Goal: Task Accomplishment & Management: Manage account settings

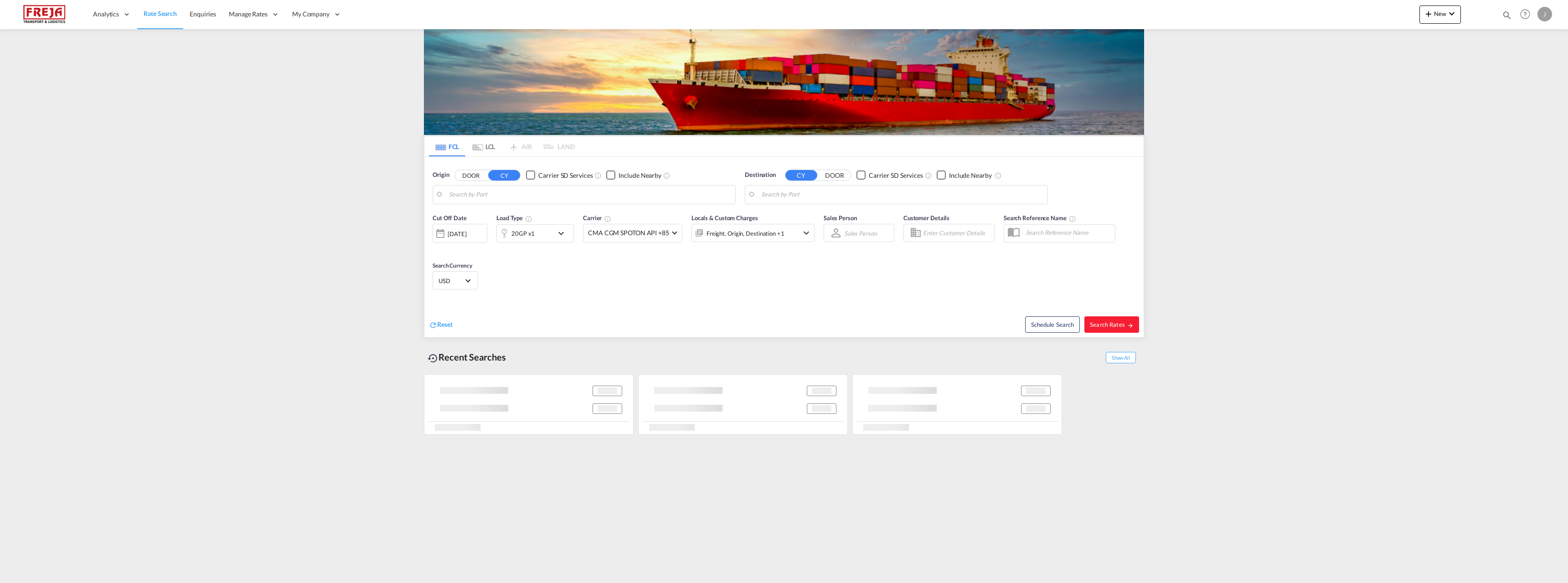
type input "[GEOGRAPHIC_DATA], [GEOGRAPHIC_DATA]"
type input "[GEOGRAPHIC_DATA] ([GEOGRAPHIC_DATA]), [GEOGRAPHIC_DATA]"
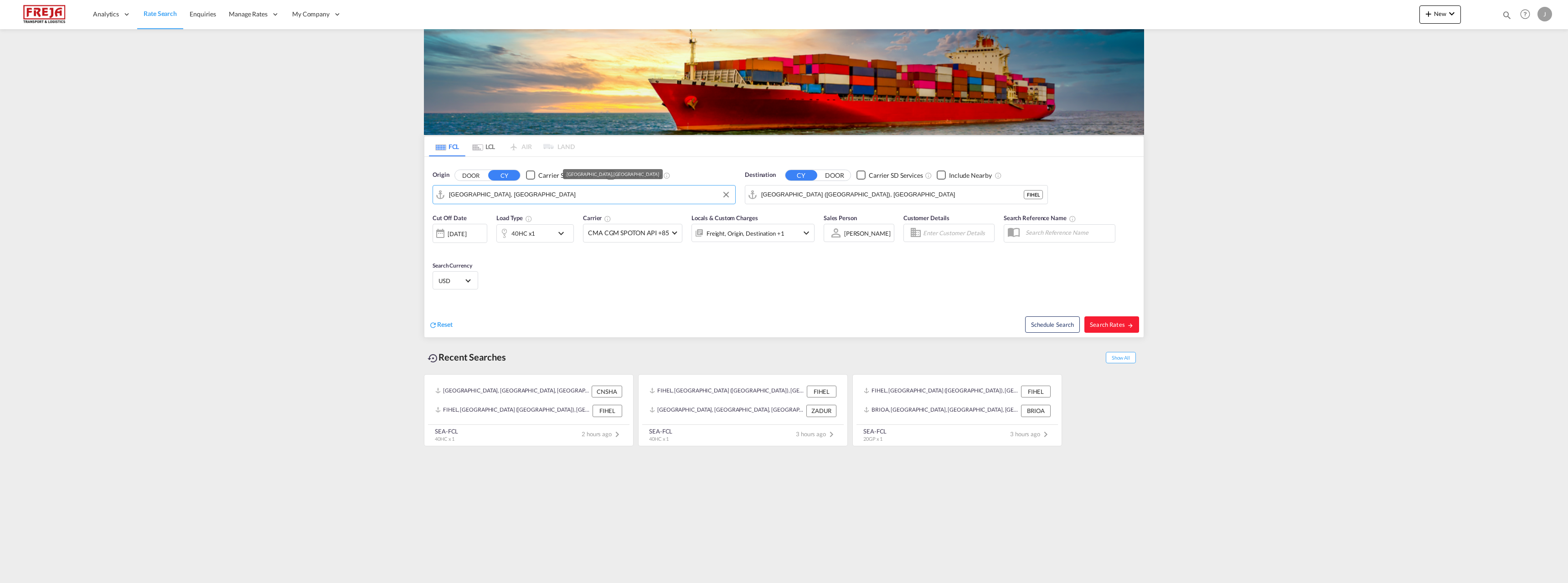
click at [495, 189] on input "[GEOGRAPHIC_DATA], [GEOGRAPHIC_DATA]" at bounding box center [590, 195] width 282 height 13
click at [490, 223] on div "Ho Chi Minh City ([GEOGRAPHIC_DATA]) Viet Nam VNSGN" at bounding box center [519, 222] width 173 height 33
type input "Ho Chi Minh City ([GEOGRAPHIC_DATA]), VNSGN"
click at [1113, 326] on span "Search Rates" at bounding box center [1111, 324] width 44 height 7
type input "VNSGN to FIHEL / [DATE]"
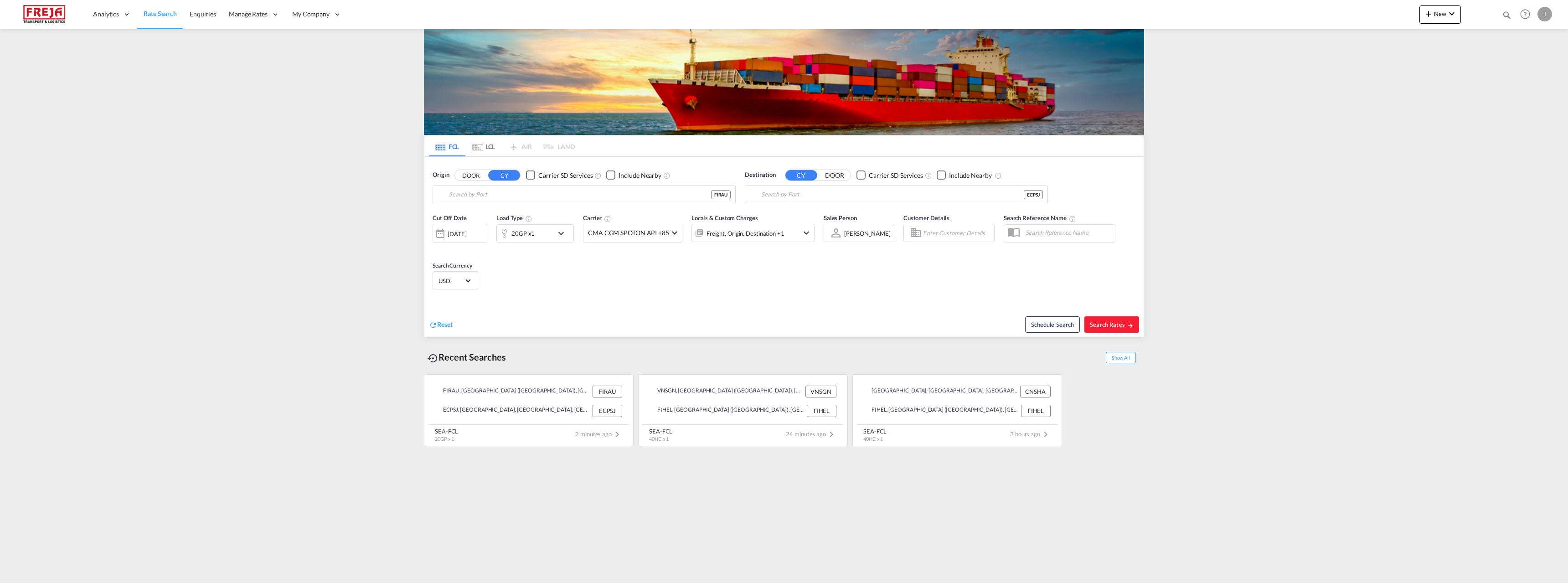
type input "Raumo (Rauma), [GEOGRAPHIC_DATA]"
type input "Posorja, ECPSJ"
click at [202, 13] on span "Enquiries" at bounding box center [203, 13] width 26 height 8
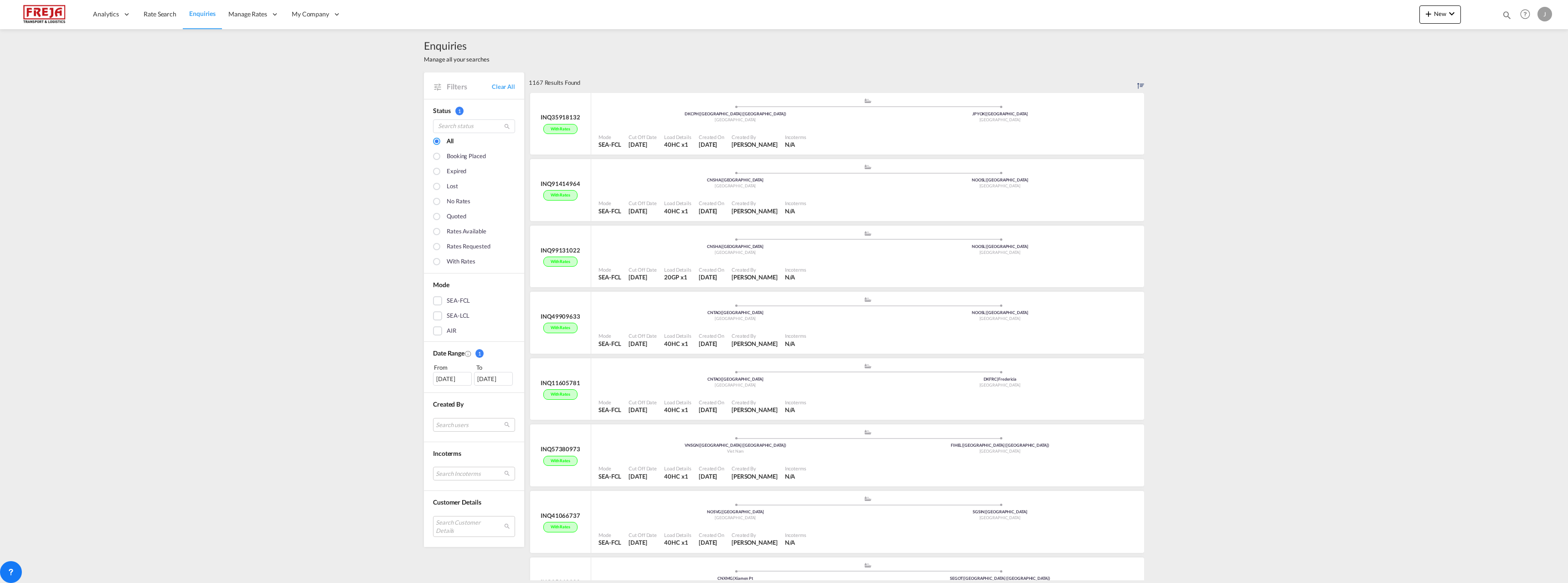
scroll to position [46, 0]
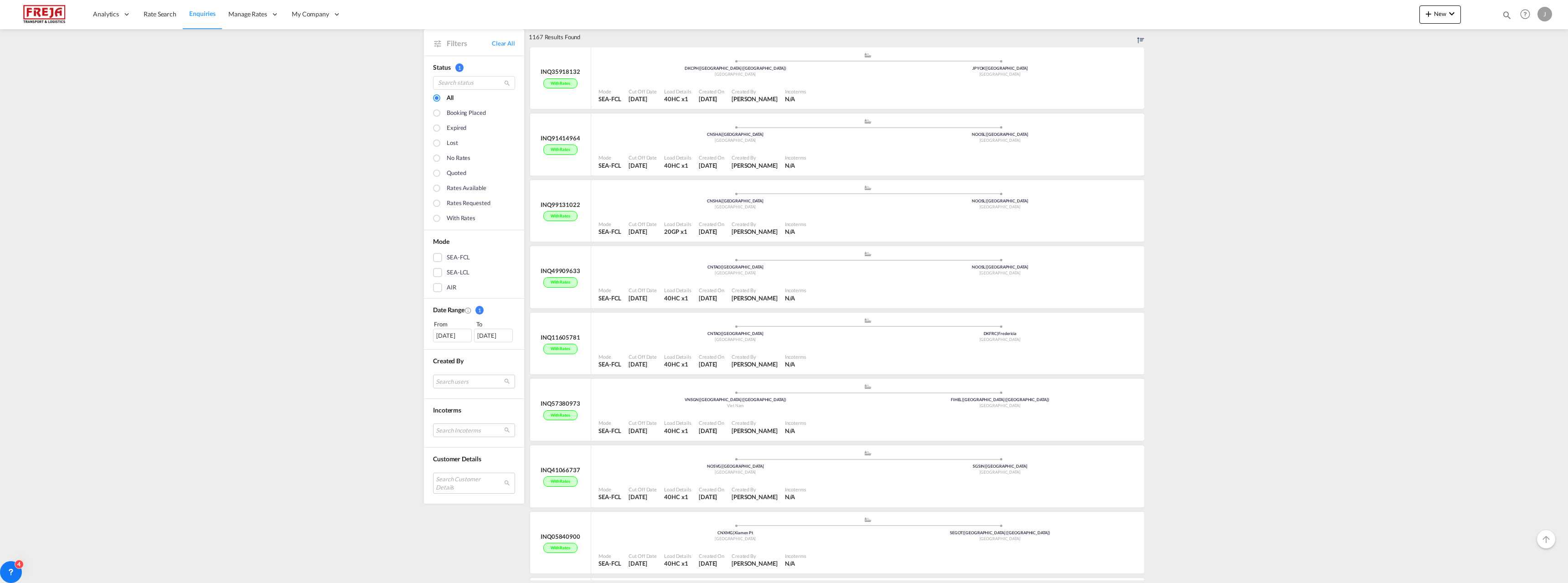
click at [465, 334] on div "21 Jul 2025" at bounding box center [452, 335] width 39 height 13
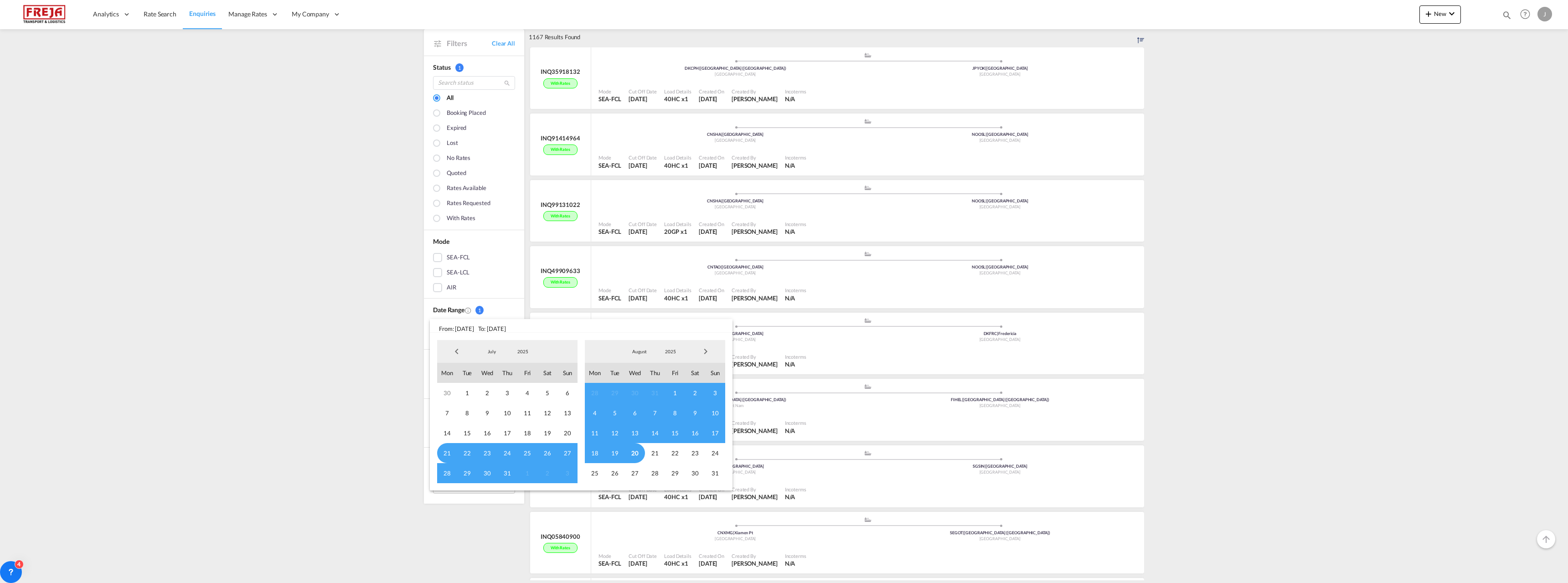
click at [451, 473] on span "28" at bounding box center [447, 473] width 20 height 20
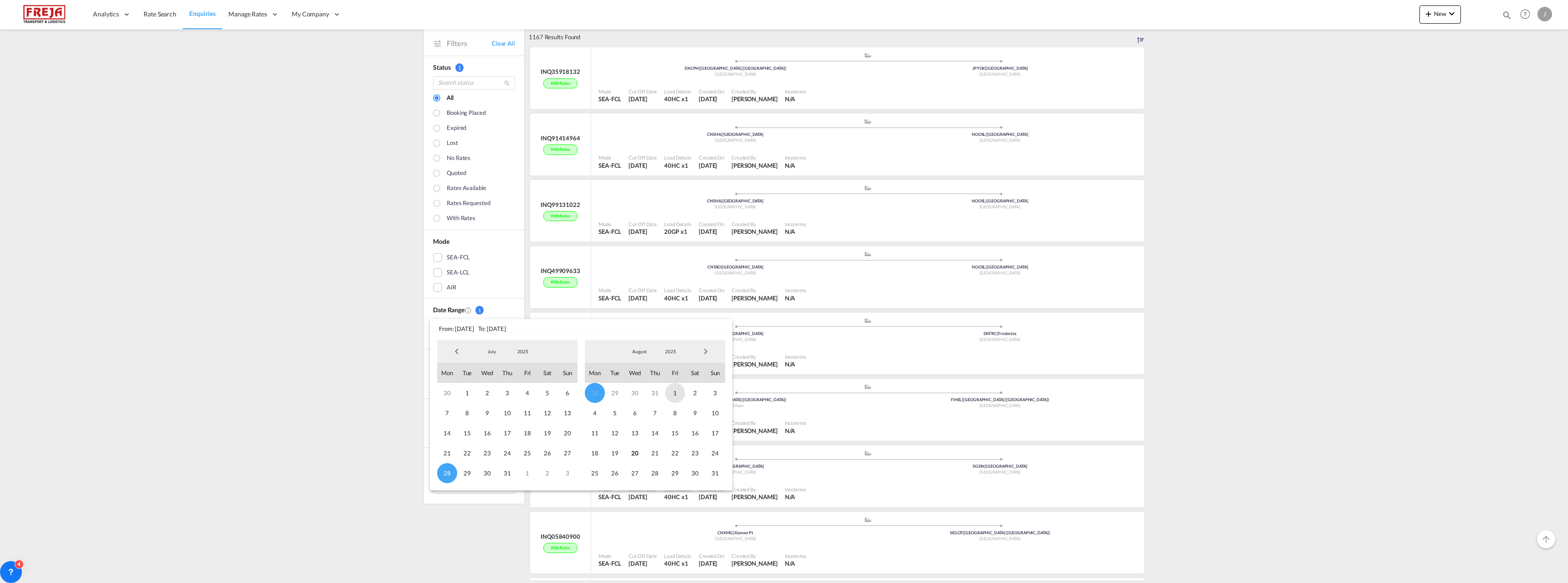
click at [676, 390] on span "1" at bounding box center [675, 393] width 20 height 20
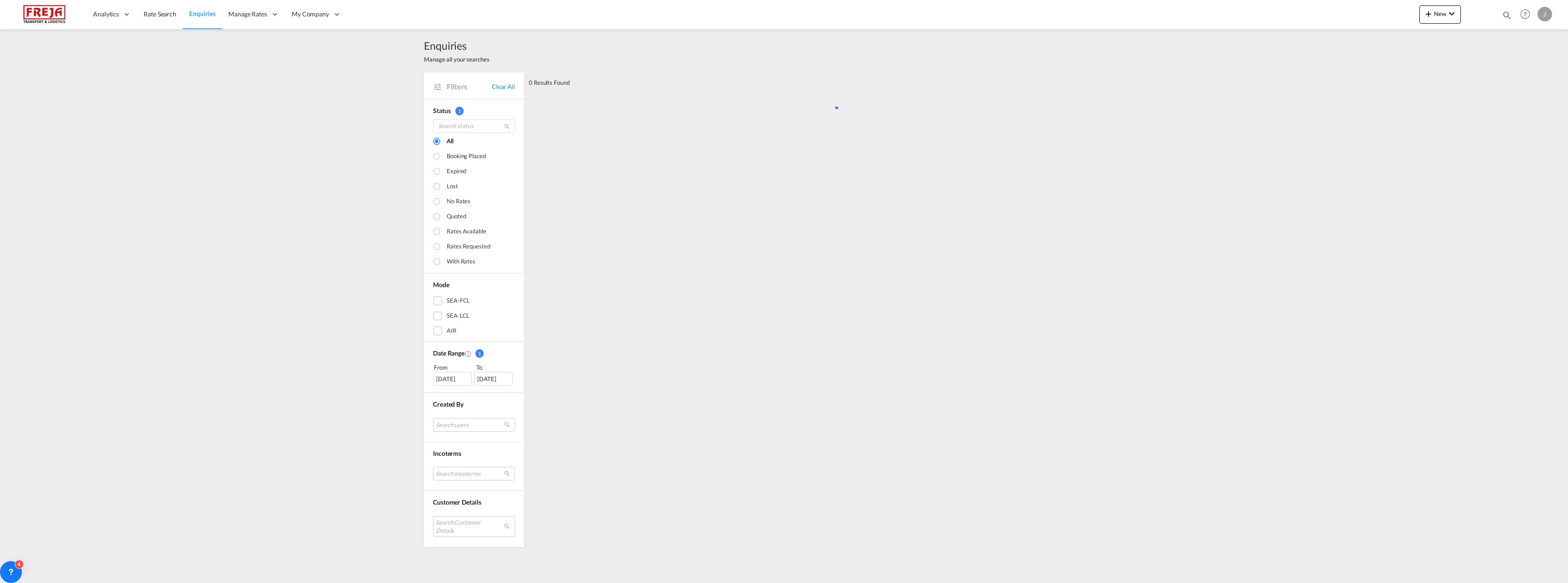
scroll to position [0, 0]
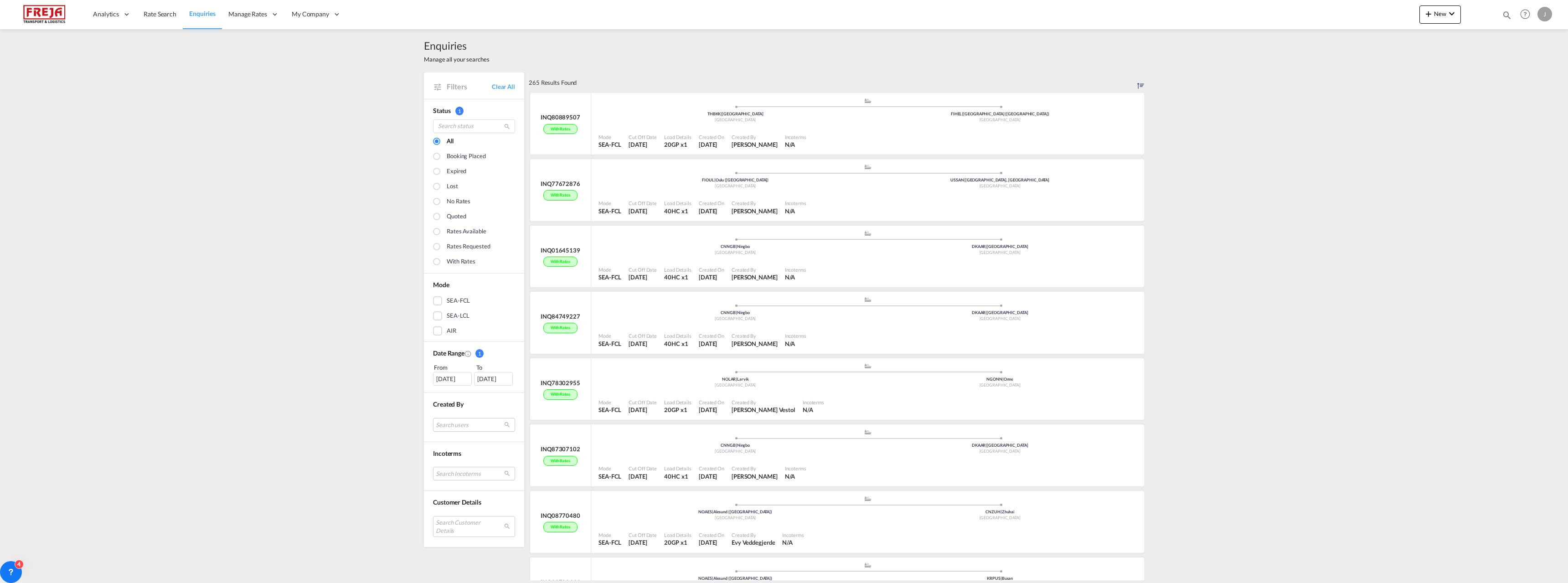
click at [451, 380] on div "28 Jul 2025" at bounding box center [452, 379] width 39 height 13
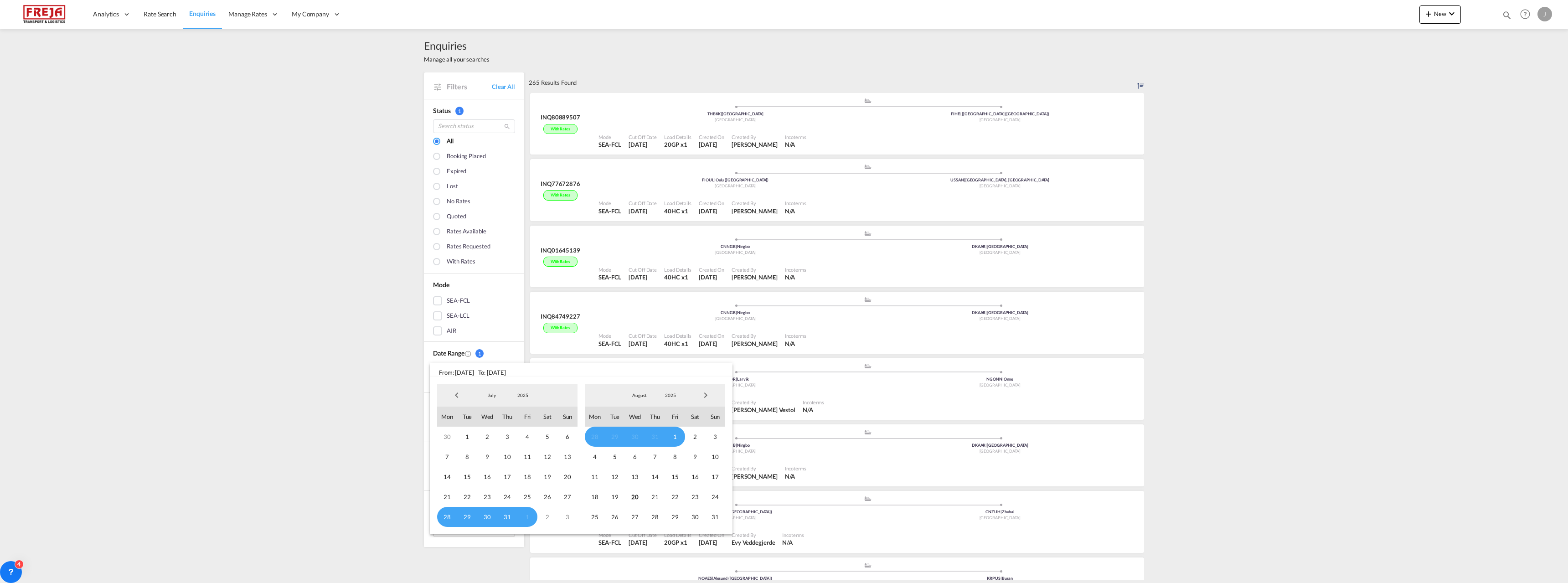
click at [679, 436] on span "1" at bounding box center [675, 436] width 20 height 20
click at [639, 494] on span "20" at bounding box center [635, 497] width 20 height 20
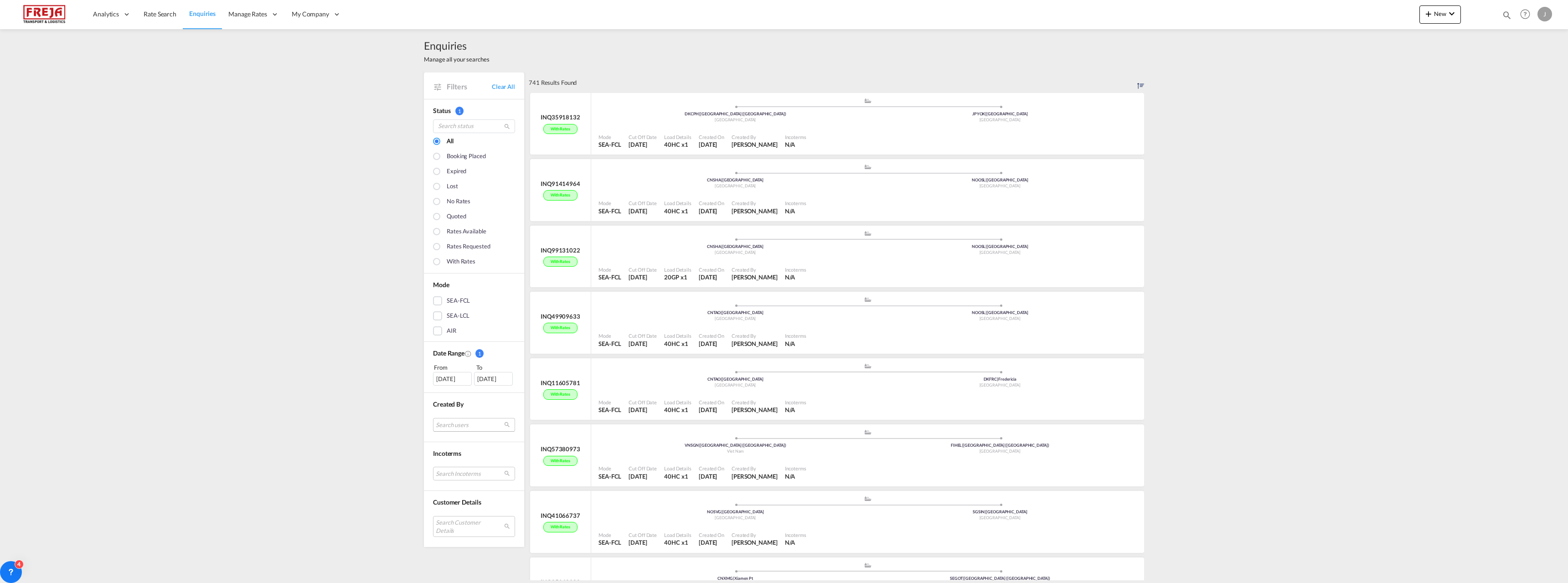
click at [463, 425] on md-select "Search users internal users internal_user camilla Overgaard Schou Sorensen cos@…" at bounding box center [474, 425] width 82 height 13
click at [458, 386] on input "search" at bounding box center [466, 388] width 98 height 8
type input "jarkko"
click at [442, 421] on span "jarkko" at bounding box center [440, 420] width 19 height 8
click at [444, 442] on div "Done" at bounding box center [470, 444] width 116 height 16
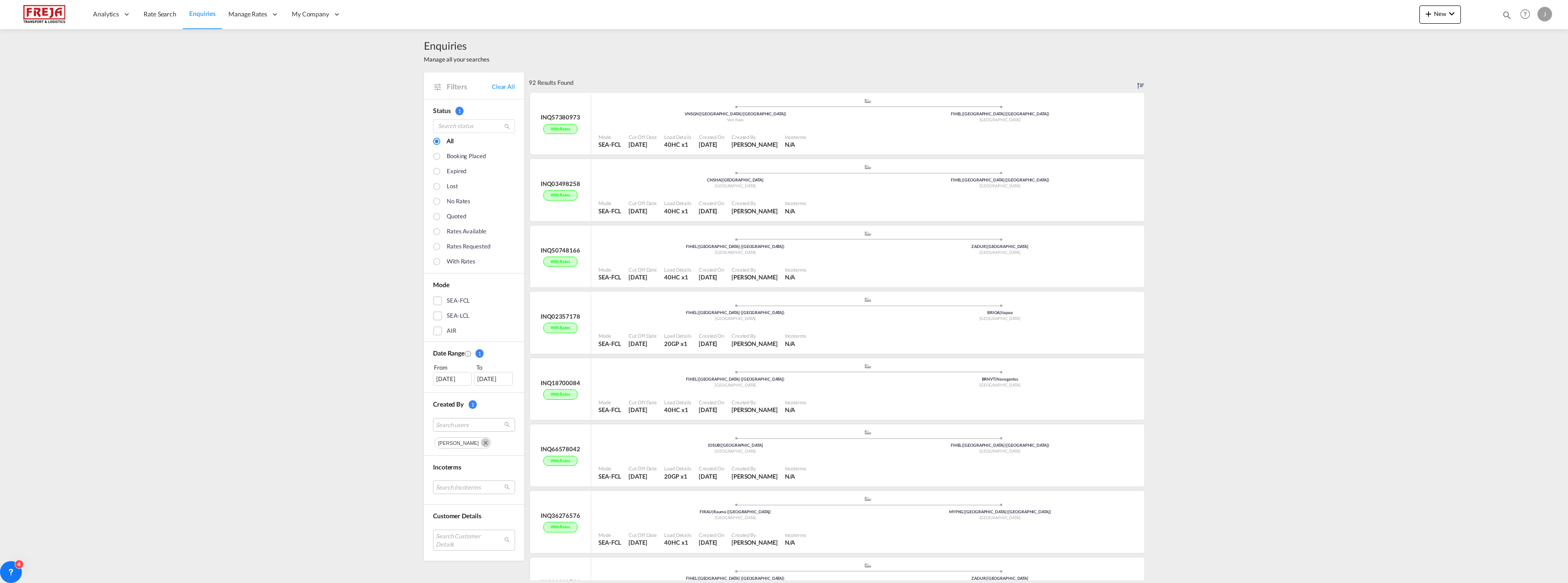
click at [482, 444] on md-icon "Remove" at bounding box center [485, 442] width 9 height 9
click at [453, 425] on md-select "Search users" at bounding box center [474, 425] width 82 height 13
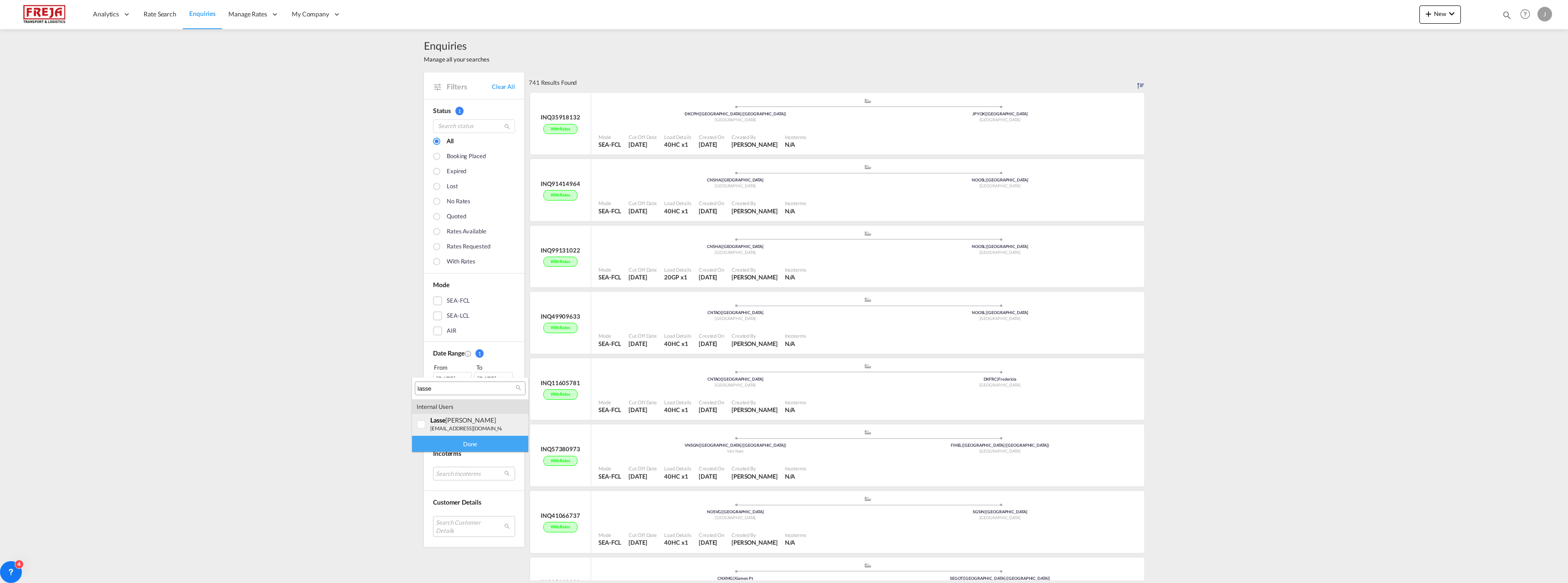
type input "lasse"
click at [460, 418] on div "lasse Andersen" at bounding box center [466, 420] width 72 height 8
click at [451, 440] on div "Done" at bounding box center [470, 444] width 116 height 16
click at [481, 443] on md-icon "Remove" at bounding box center [485, 442] width 9 height 9
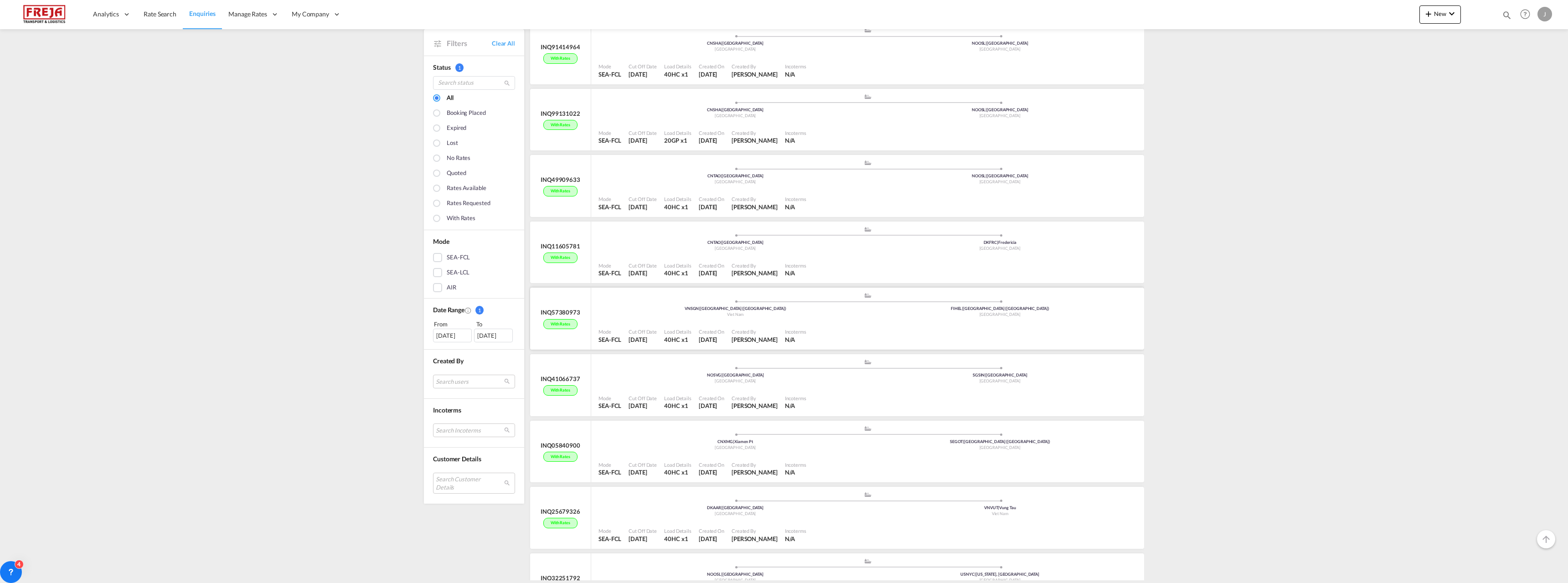
scroll to position [183, 0]
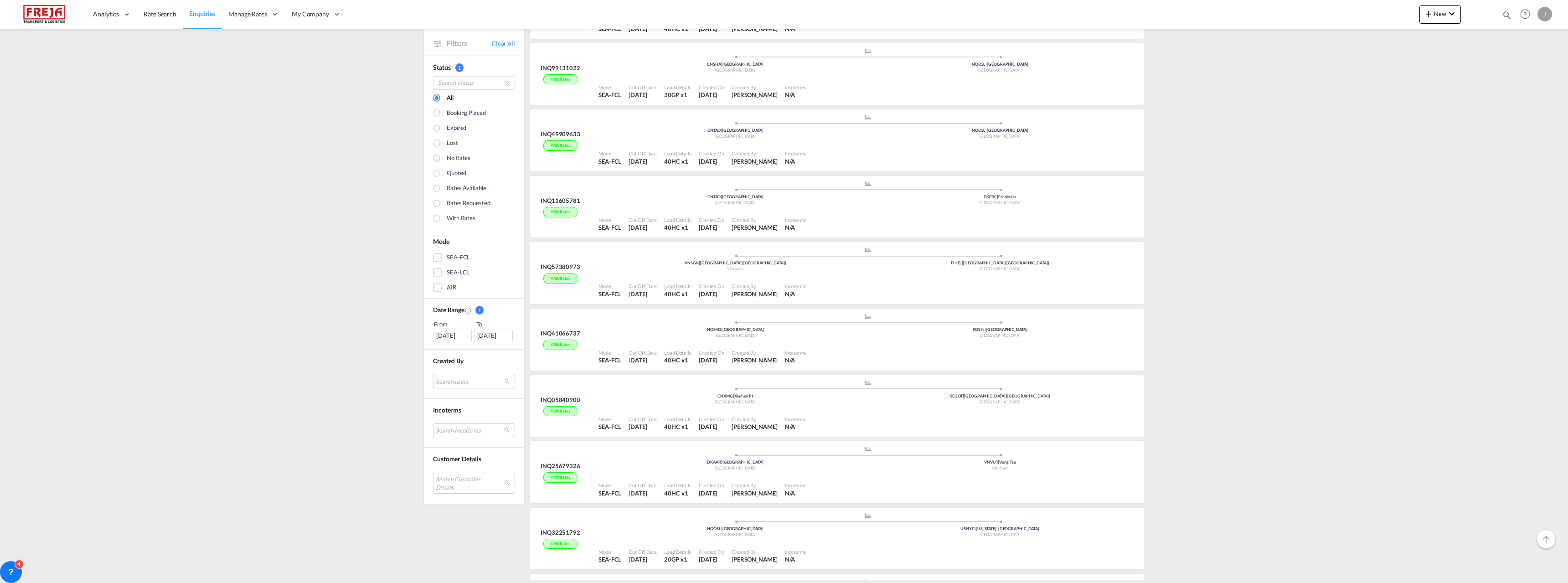
click at [471, 380] on md-select "Search users" at bounding box center [474, 381] width 82 height 13
type input "philip"
click at [435, 371] on md-option "internal_user philip Schnoor phs@freja.com" at bounding box center [470, 382] width 116 height 22
click at [459, 405] on div "Done" at bounding box center [470, 400] width 116 height 16
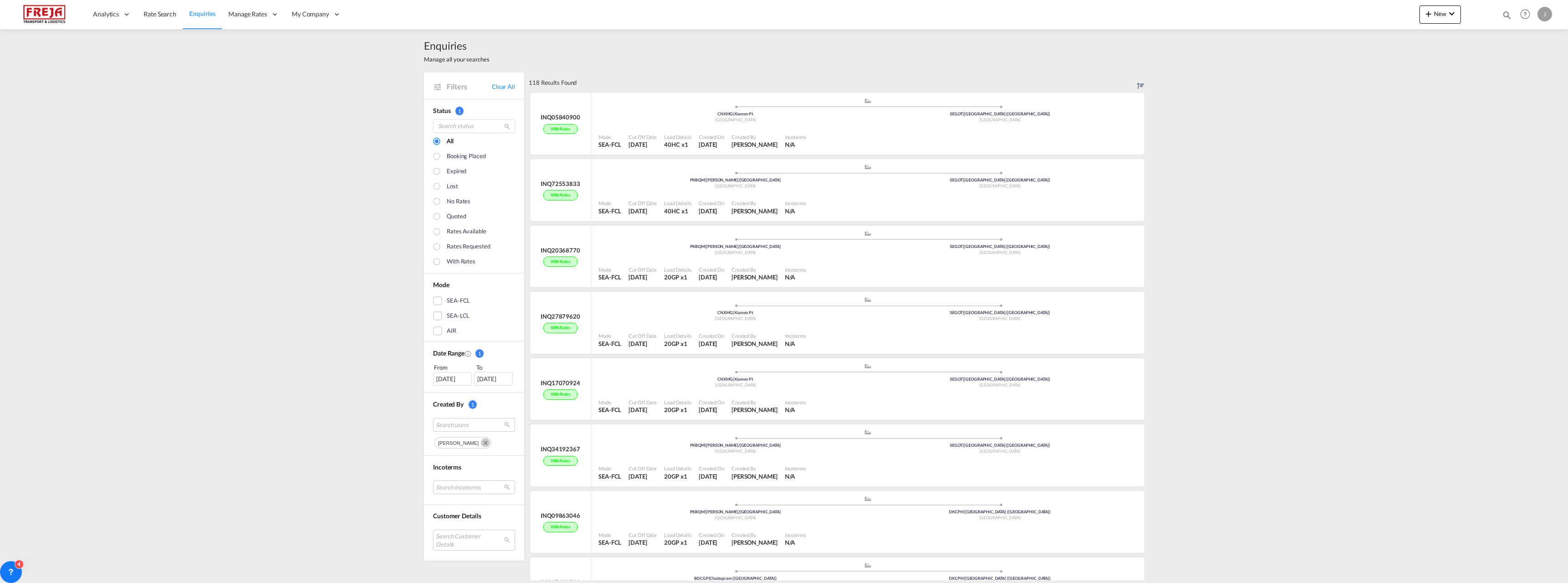
click at [481, 442] on md-icon "Remove" at bounding box center [485, 442] width 9 height 9
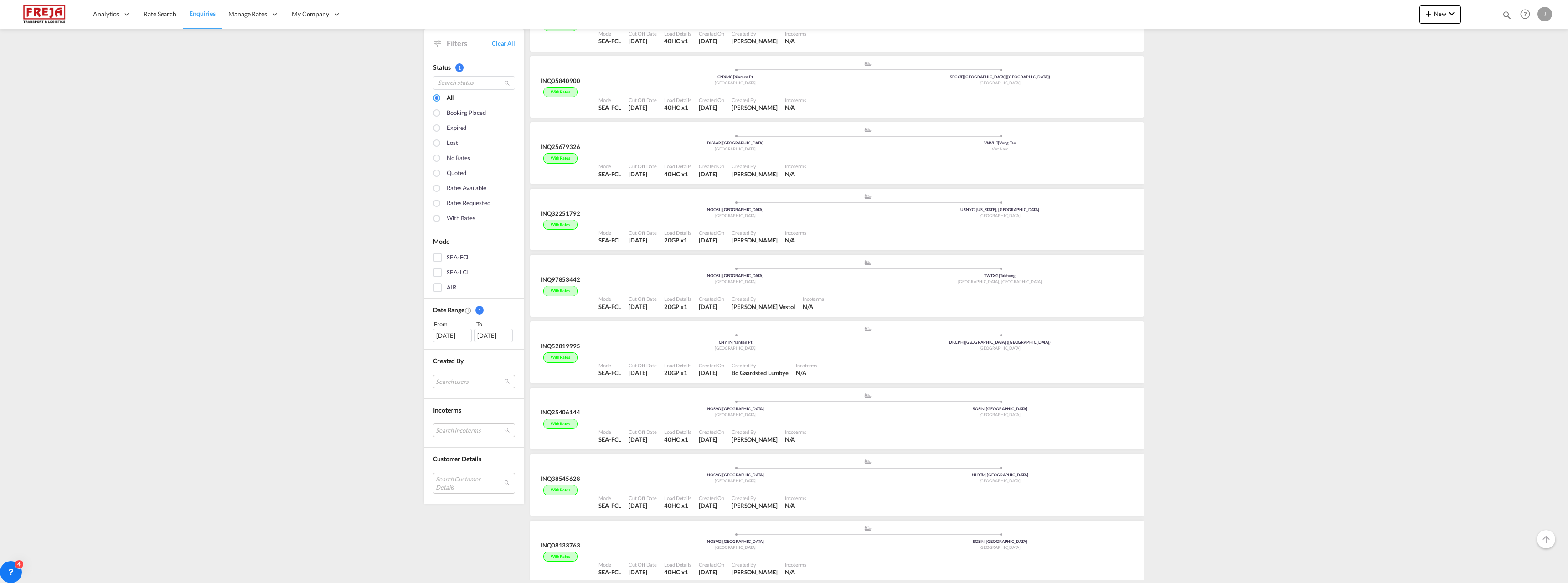
scroll to position [547, 0]
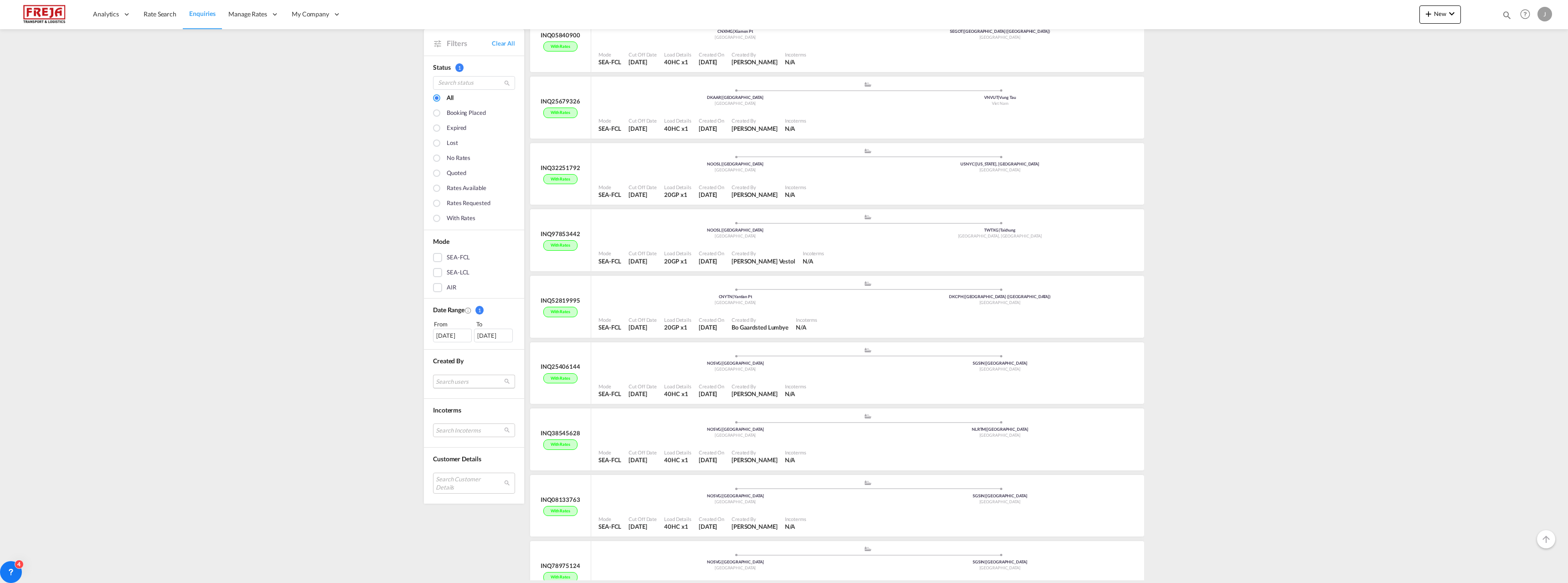
click at [458, 382] on md-select "Search users" at bounding box center [474, 381] width 82 height 13
click at [438, 349] on input "philip" at bounding box center [466, 345] width 98 height 8
type input "svein"
drag, startPoint x: 502, startPoint y: 260, endPoint x: 475, endPoint y: 15, distance: 246.5
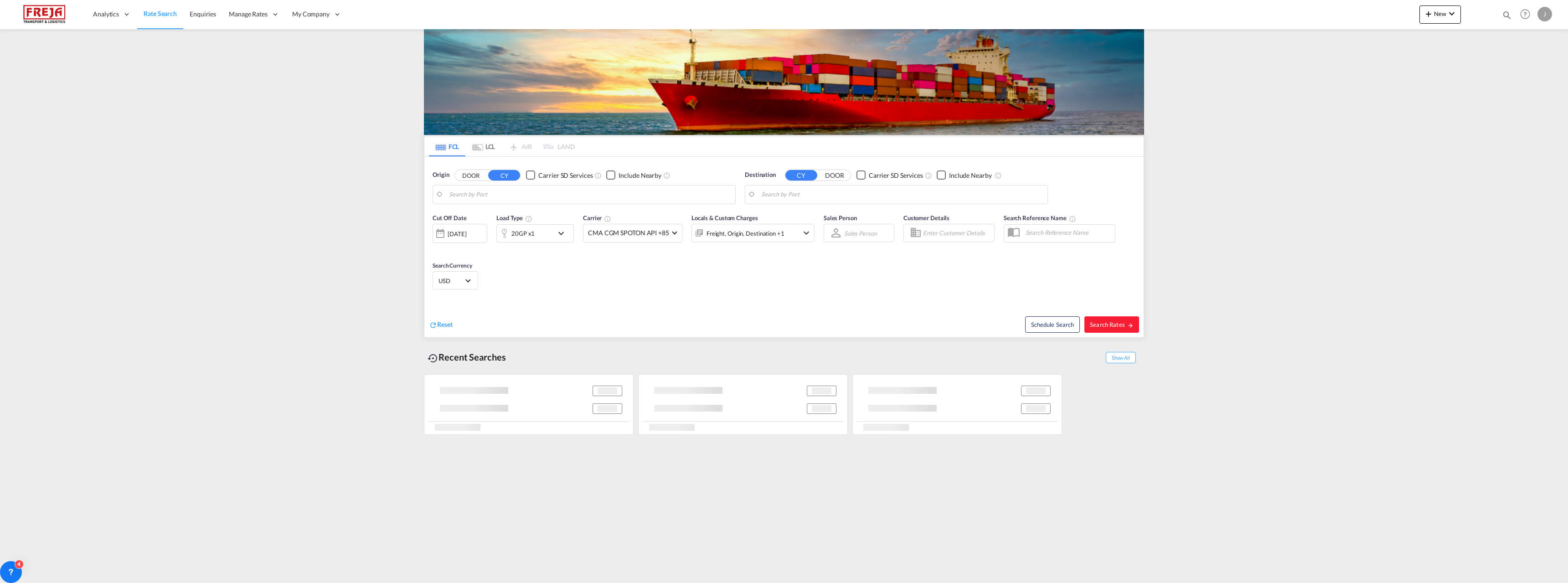
type input "Raumo (Rauma), FIRAU"
type input "Posorja, ECPSJ"
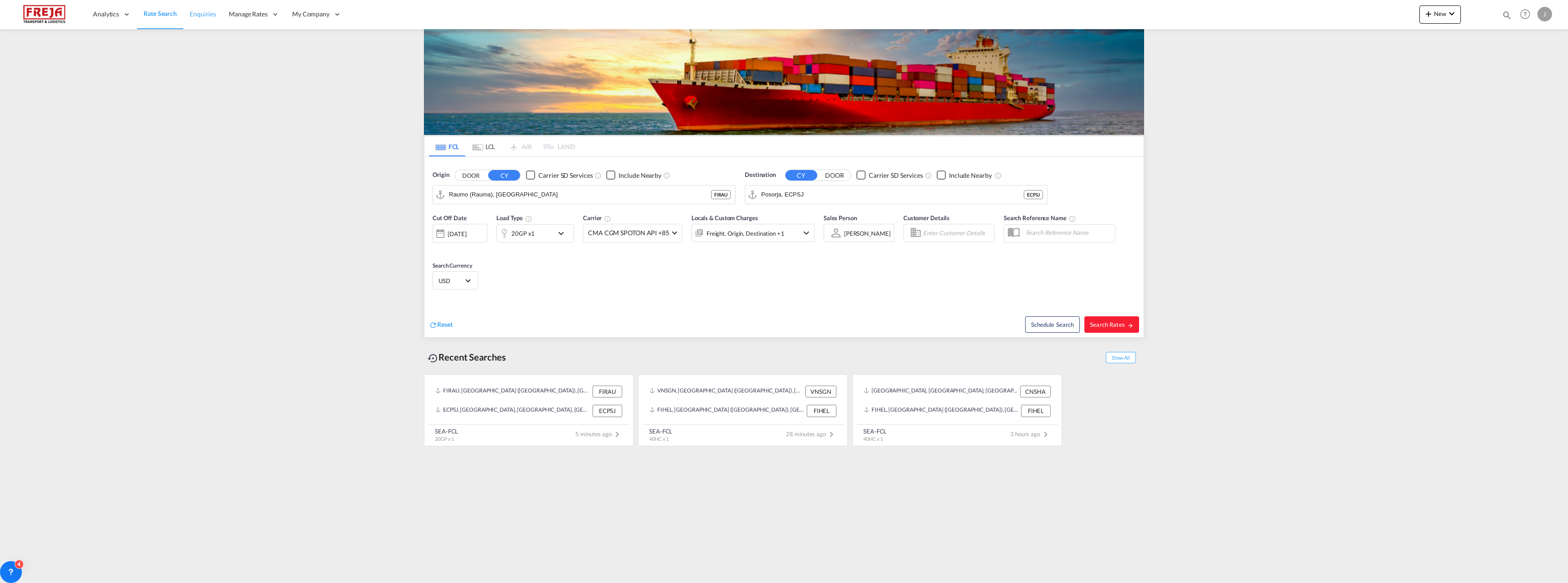
click at [196, 18] on span "Enquiries" at bounding box center [203, 14] width 26 height 9
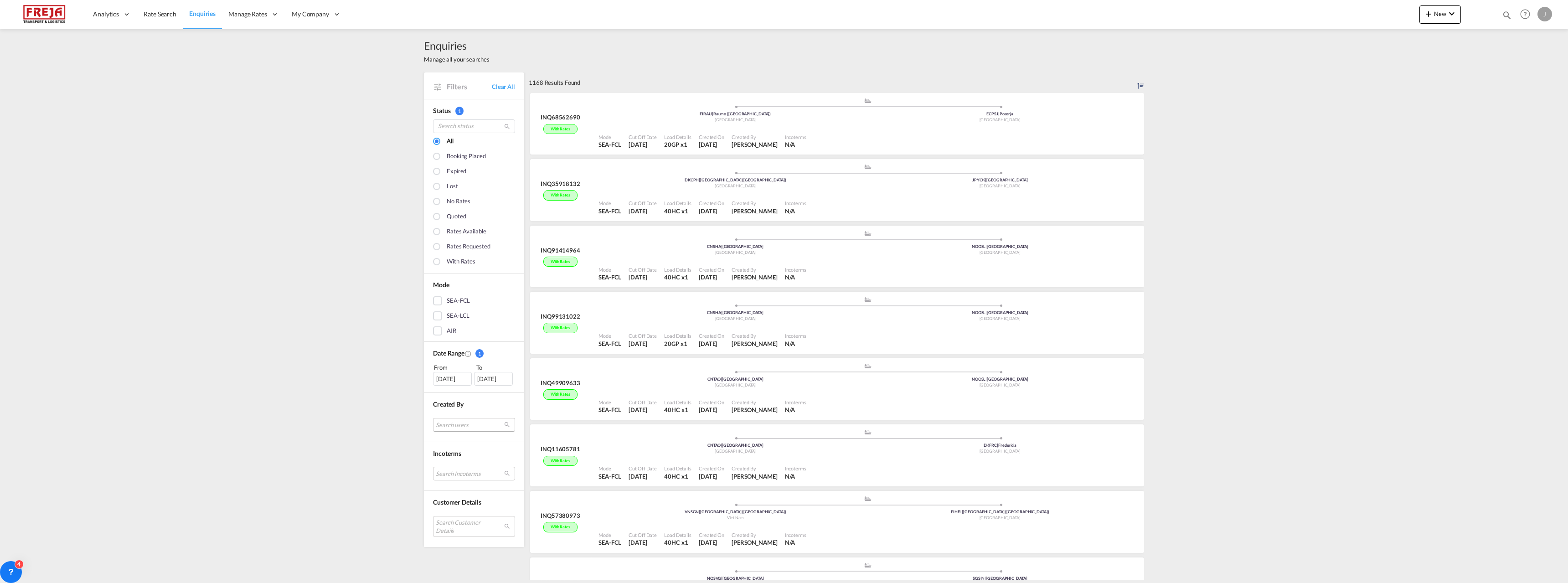
click at [465, 424] on md-select "Search users internal users internal_user camilla Overgaard Schou Sorensen cos@…" at bounding box center [474, 425] width 82 height 13
click at [458, 391] on input "search" at bounding box center [466, 388] width 98 height 8
type input "svei"
click at [442, 429] on small "sts@freja.com" at bounding box center [472, 428] width 83 height 6
click at [444, 443] on div "Done" at bounding box center [470, 444] width 116 height 16
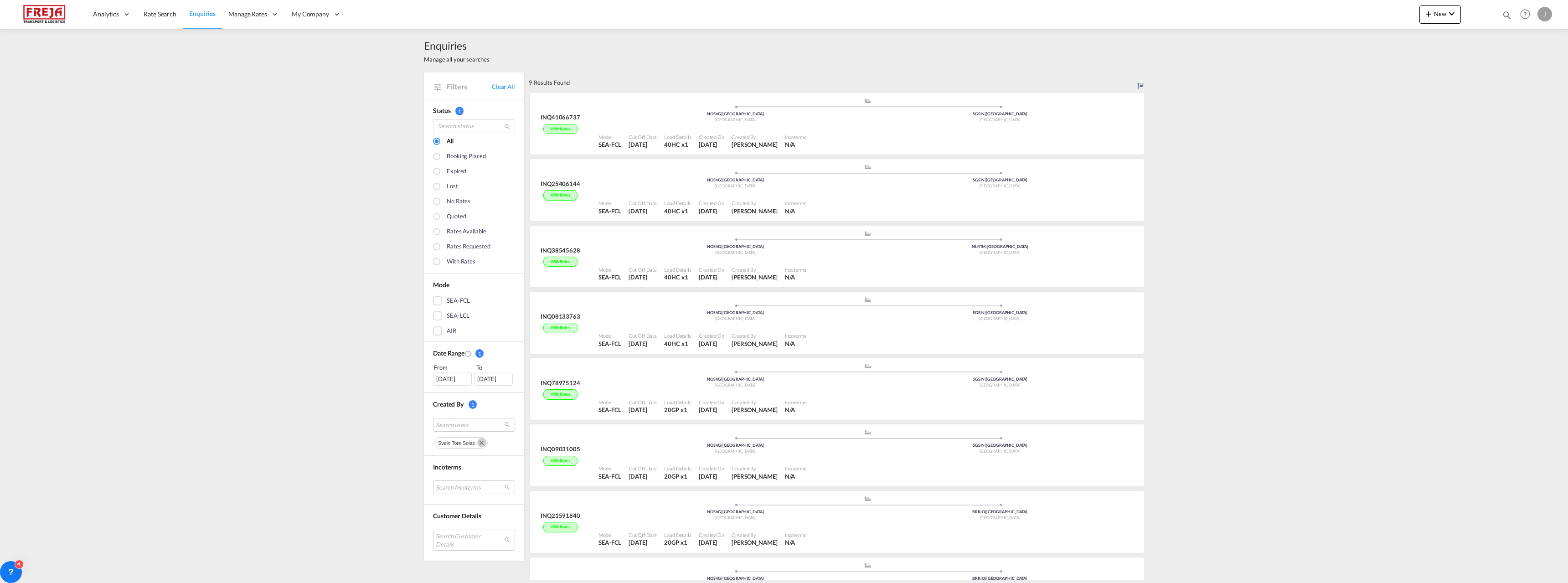
click at [480, 442] on md-icon "Remove" at bounding box center [481, 442] width 9 height 9
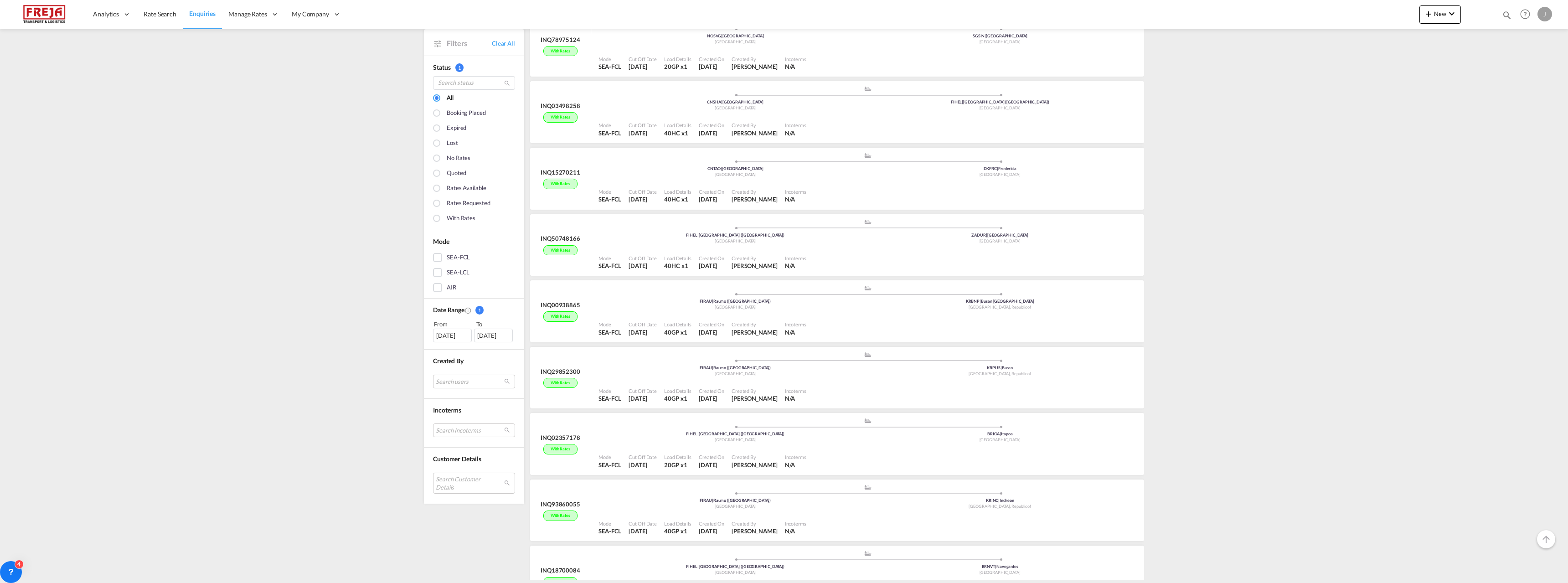
scroll to position [1185, 0]
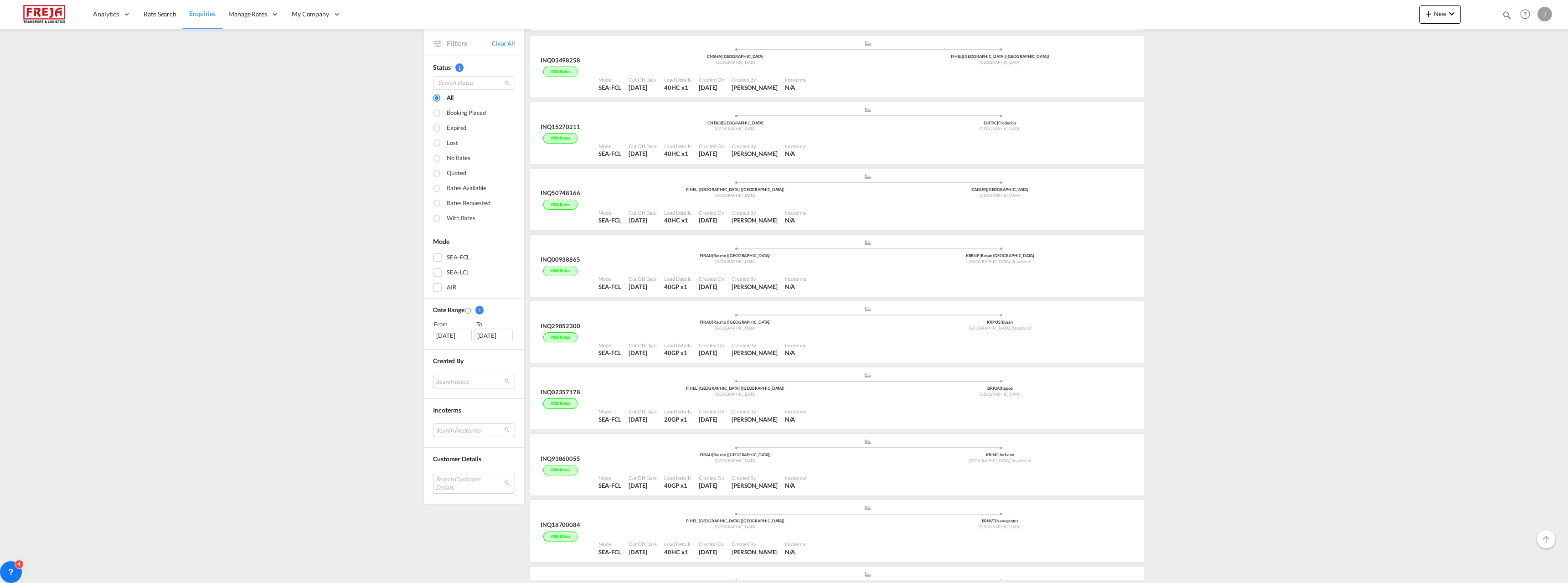
click at [438, 382] on md-select "Search users" at bounding box center [474, 381] width 82 height 13
type input "seppo"
click at [451, 379] on div "seppo Seppanen" at bounding box center [466, 377] width 72 height 8
click at [451, 397] on div "Done" at bounding box center [470, 400] width 116 height 16
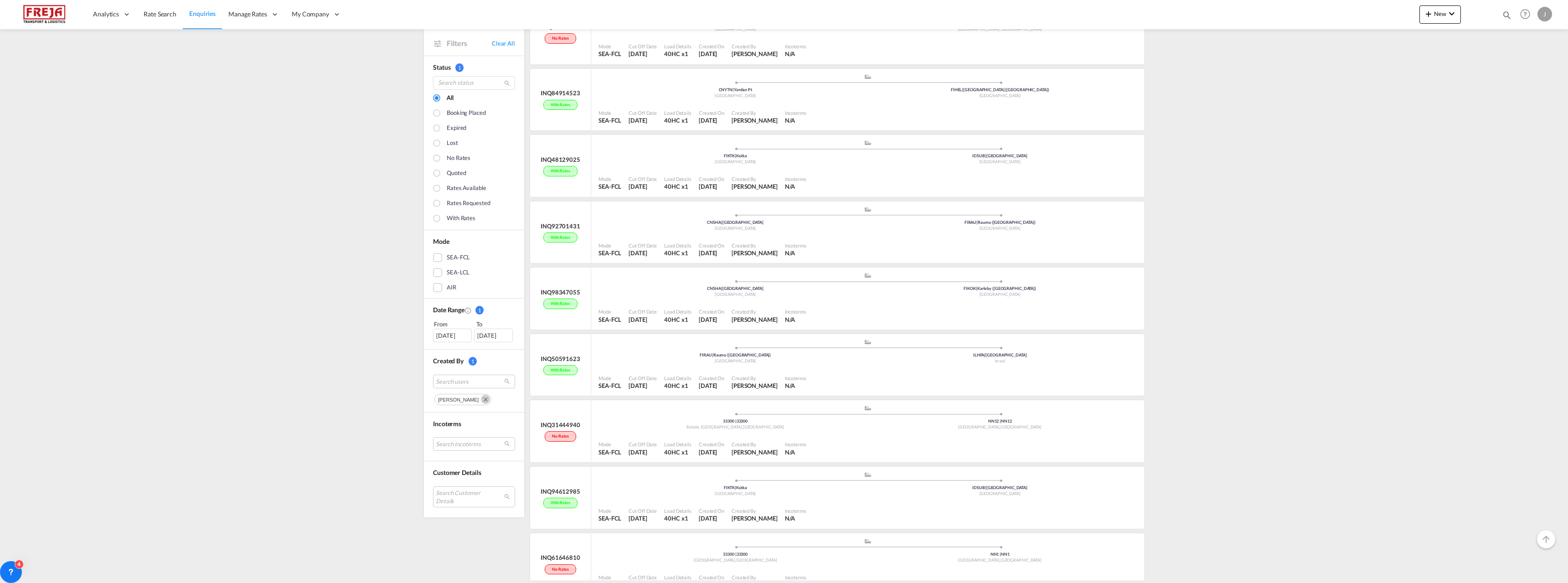
scroll to position [866, 0]
